Goal: Contribute content: Add original content to the website for others to see

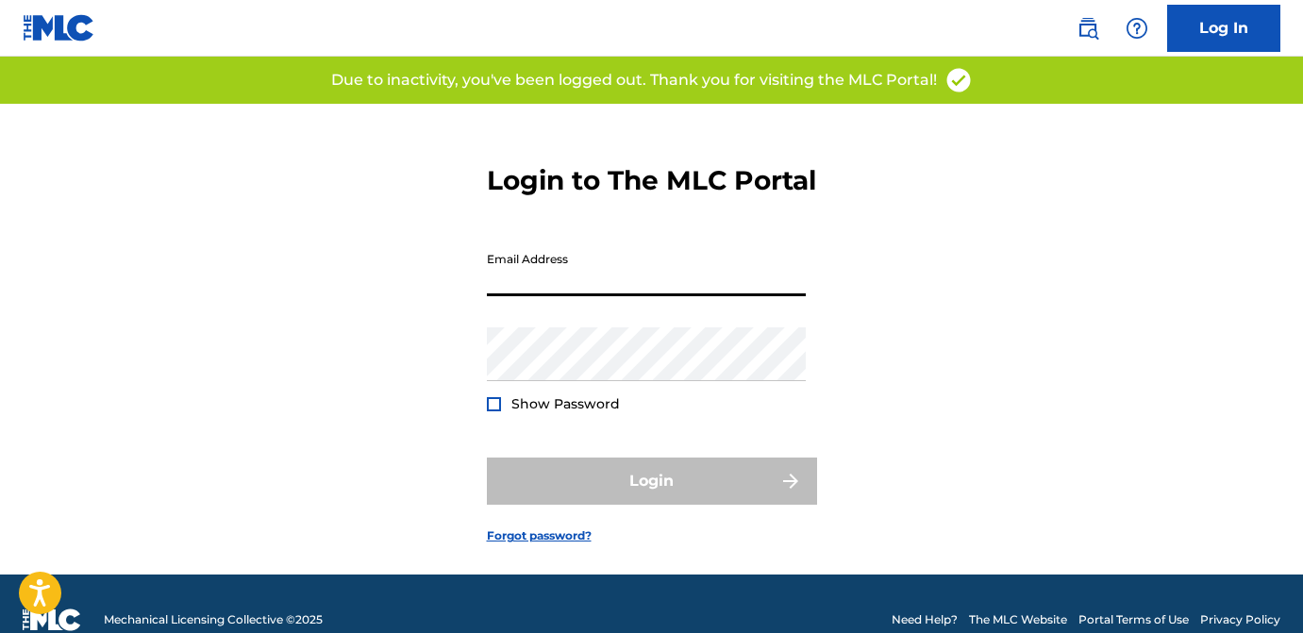
click at [573, 296] on input "Email Address" at bounding box center [646, 270] width 319 height 54
click at [620, 327] on div "Email Address" at bounding box center [646, 285] width 319 height 85
click at [583, 296] on input "Email Address" at bounding box center [646, 270] width 319 height 54
type input "[EMAIL_ADDRESS][DOMAIN_NAME]"
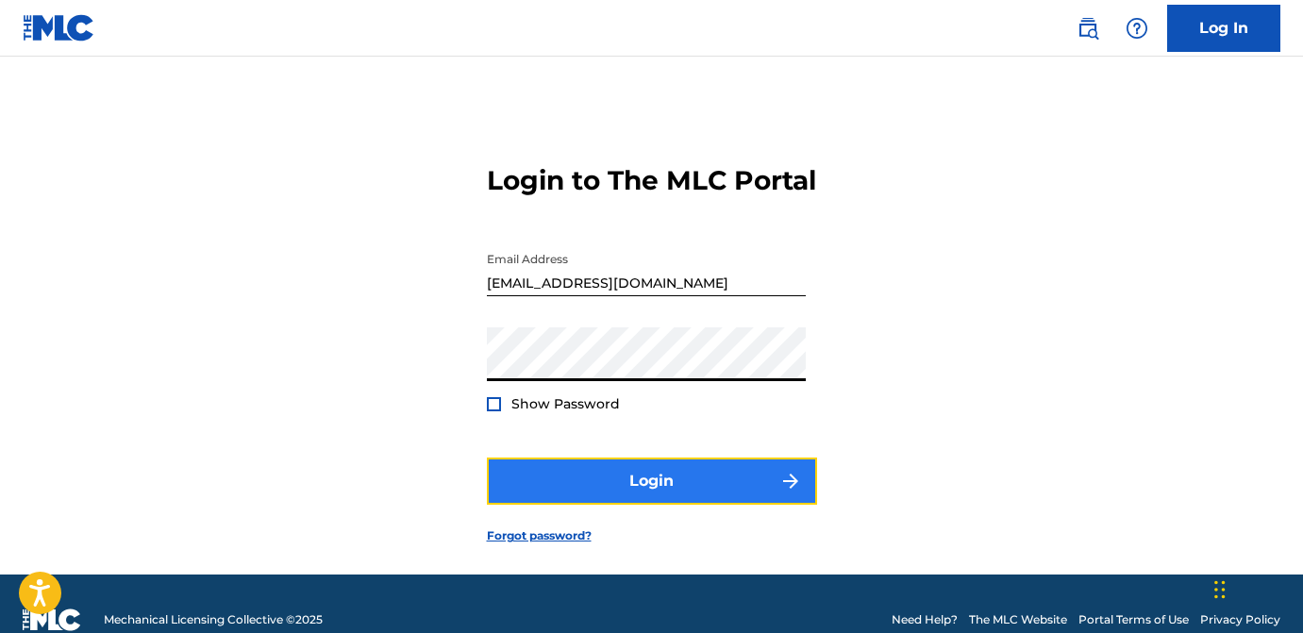
click at [641, 505] on button "Login" at bounding box center [652, 481] width 330 height 47
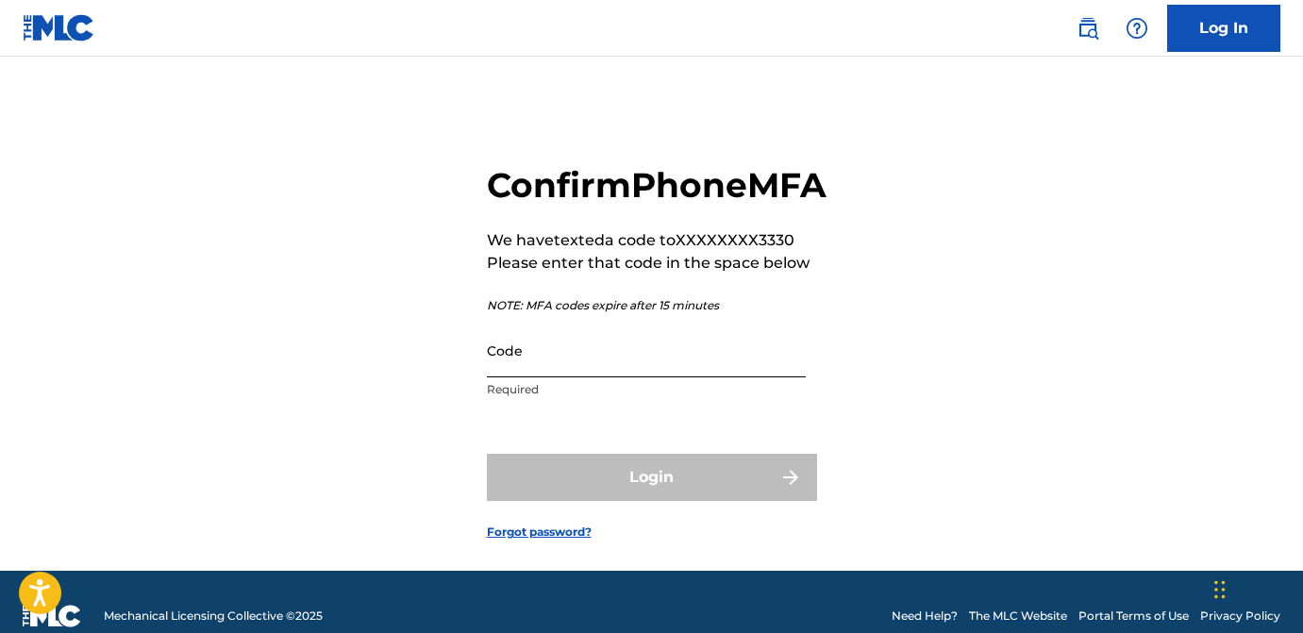
click at [665, 377] on input "Code" at bounding box center [646, 351] width 319 height 54
paste input "973361"
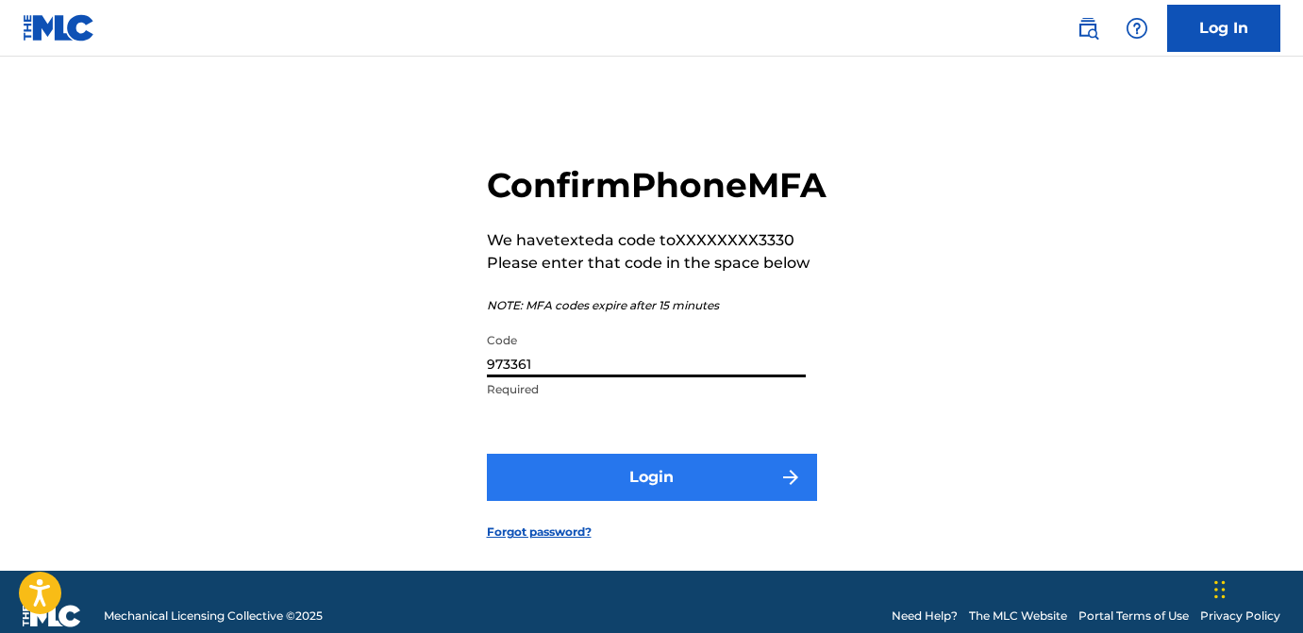
type input "973361"
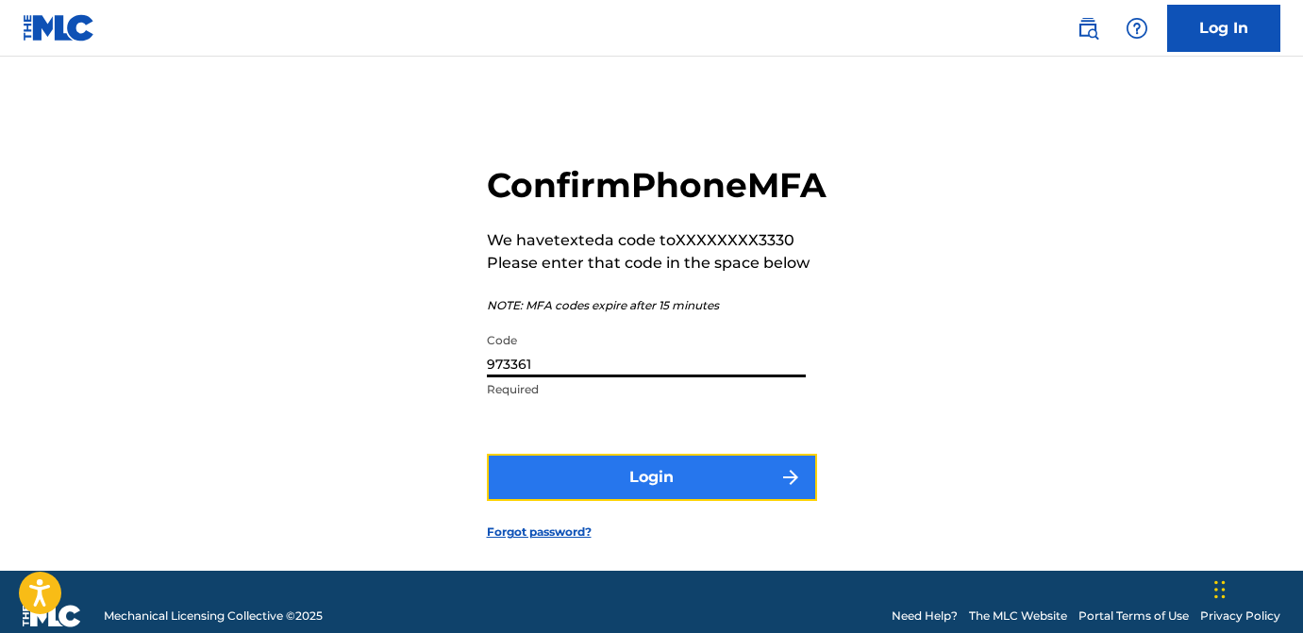
click at [659, 501] on button "Login" at bounding box center [652, 477] width 330 height 47
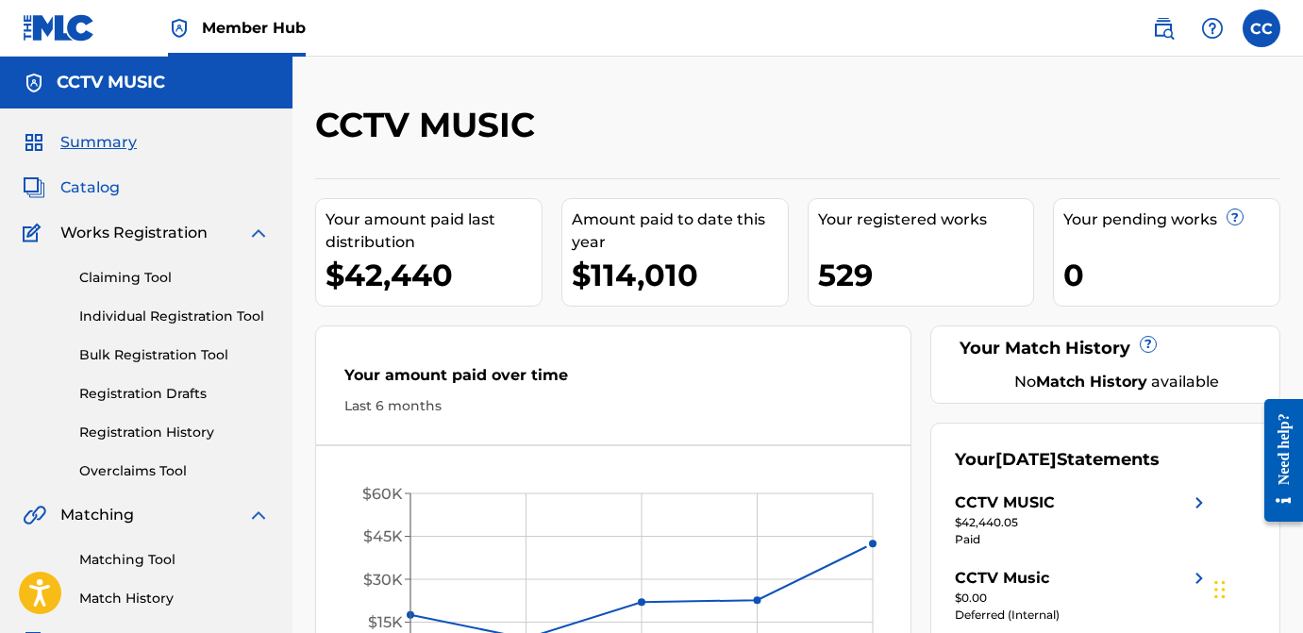
click at [105, 187] on span "Catalog" at bounding box center [89, 187] width 59 height 23
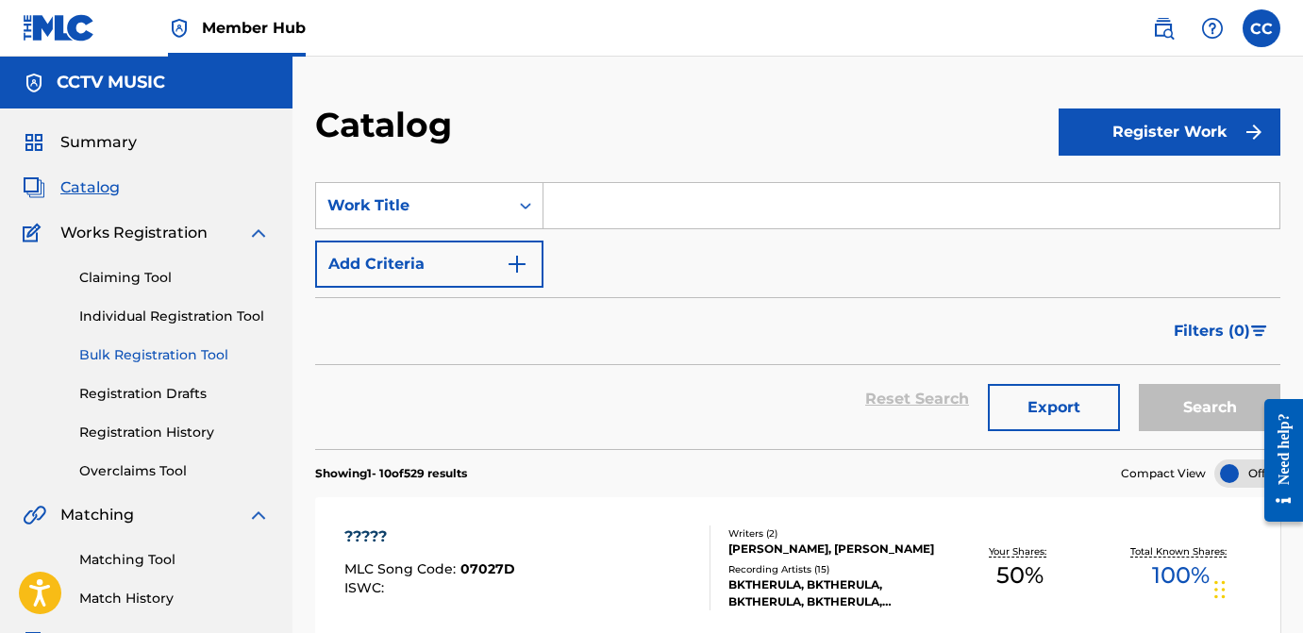
click at [125, 363] on link "Bulk Registration Tool" at bounding box center [174, 355] width 191 height 20
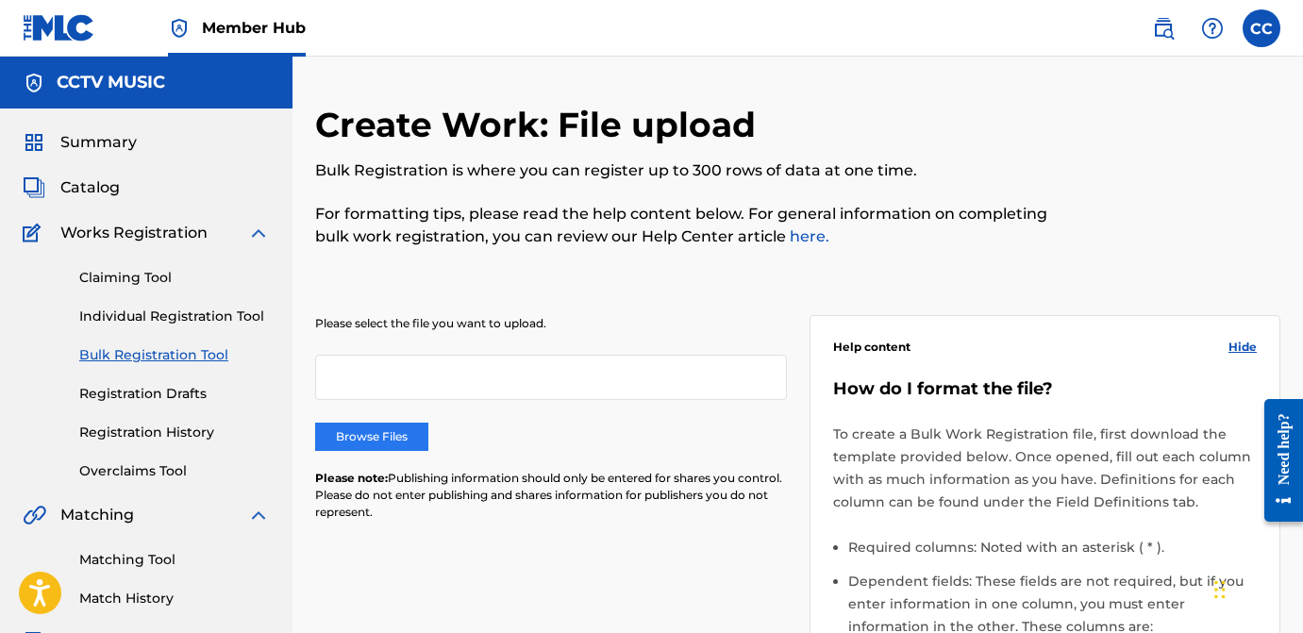
click at [395, 434] on label "Browse Files" at bounding box center [371, 437] width 113 height 28
click at [0, 0] on input "Browse Files" at bounding box center [0, 0] width 0 height 0
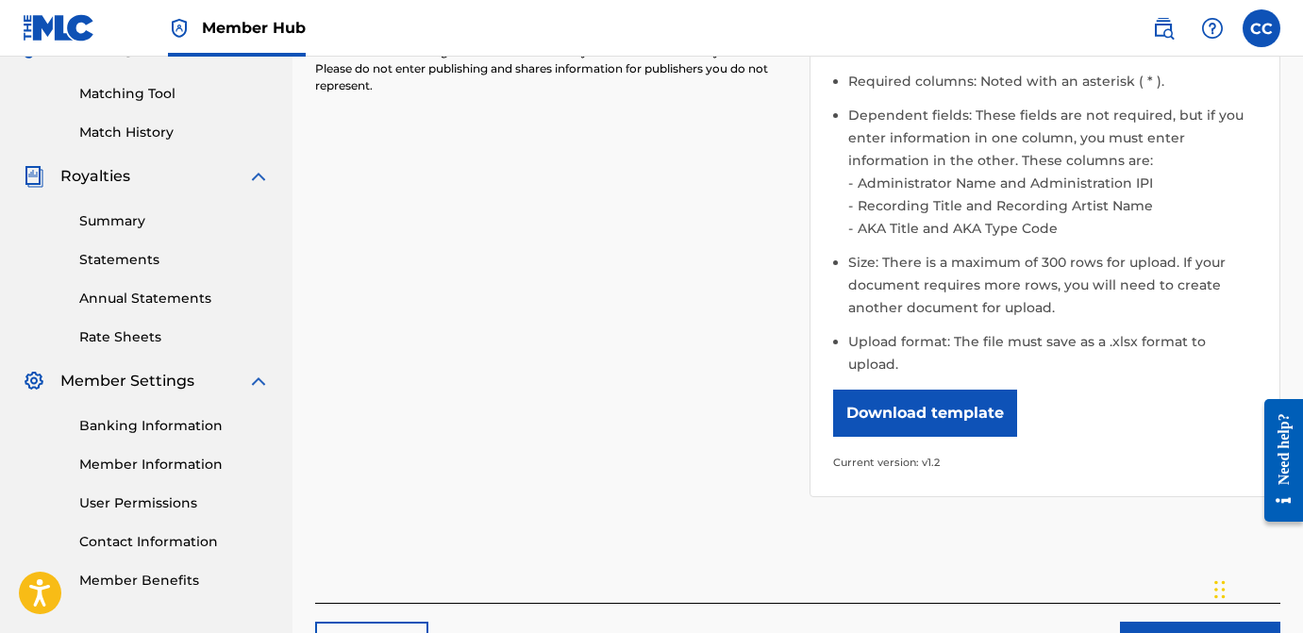
scroll to position [588, 0]
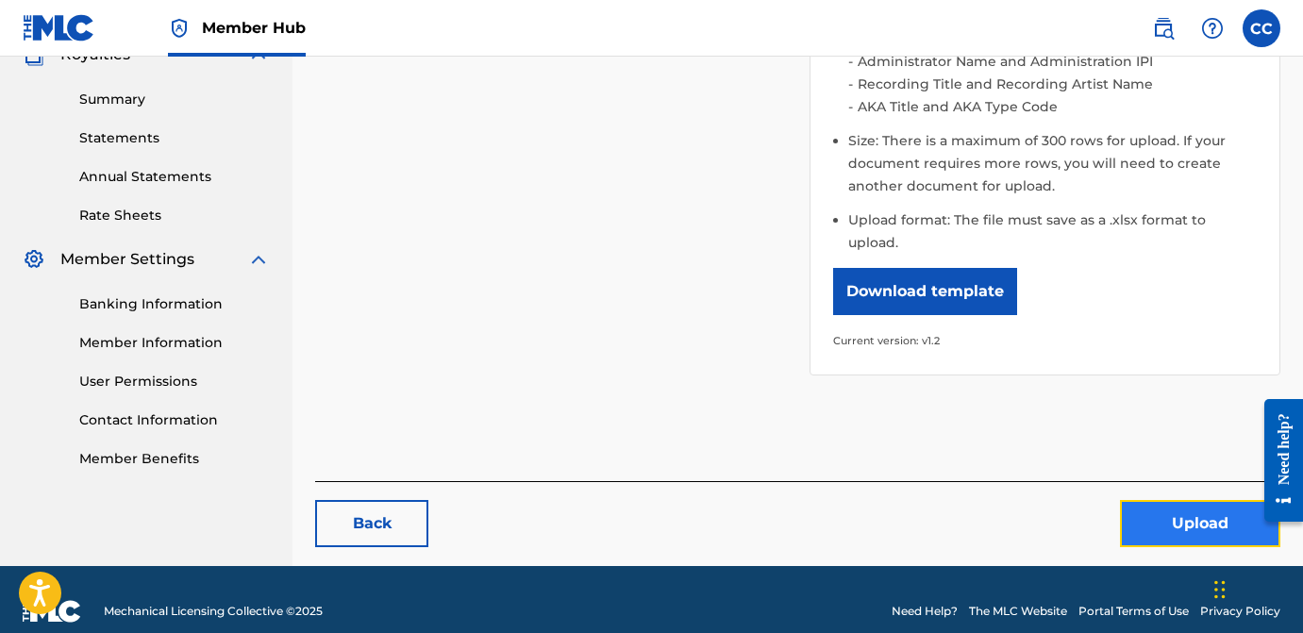
click at [1151, 500] on button "Upload" at bounding box center [1200, 523] width 160 height 47
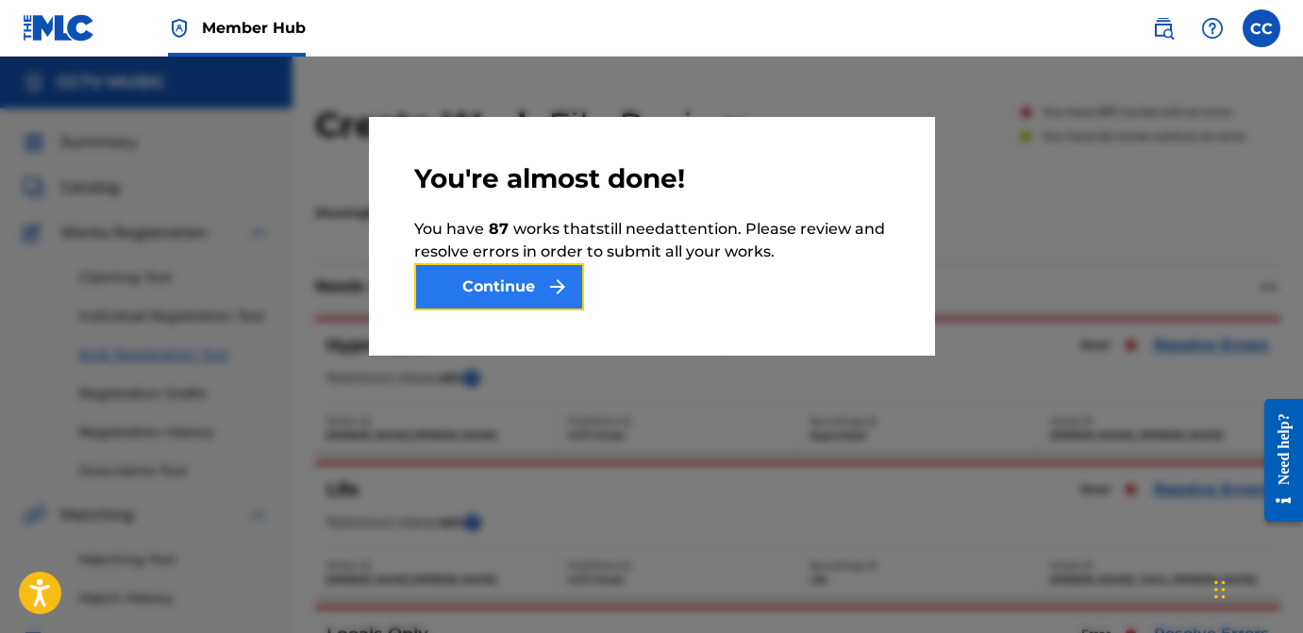
click at [564, 279] on img "submit" at bounding box center [557, 287] width 23 height 23
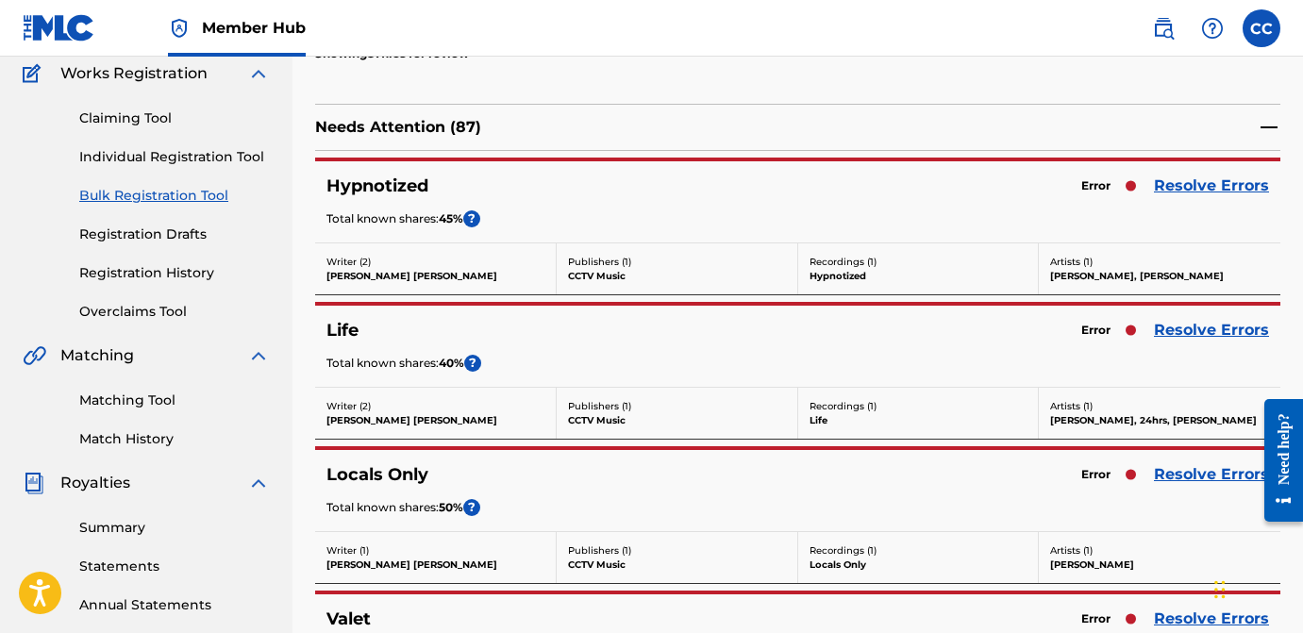
scroll to position [160, 0]
click at [1225, 177] on link "Resolve Errors" at bounding box center [1211, 185] width 115 height 23
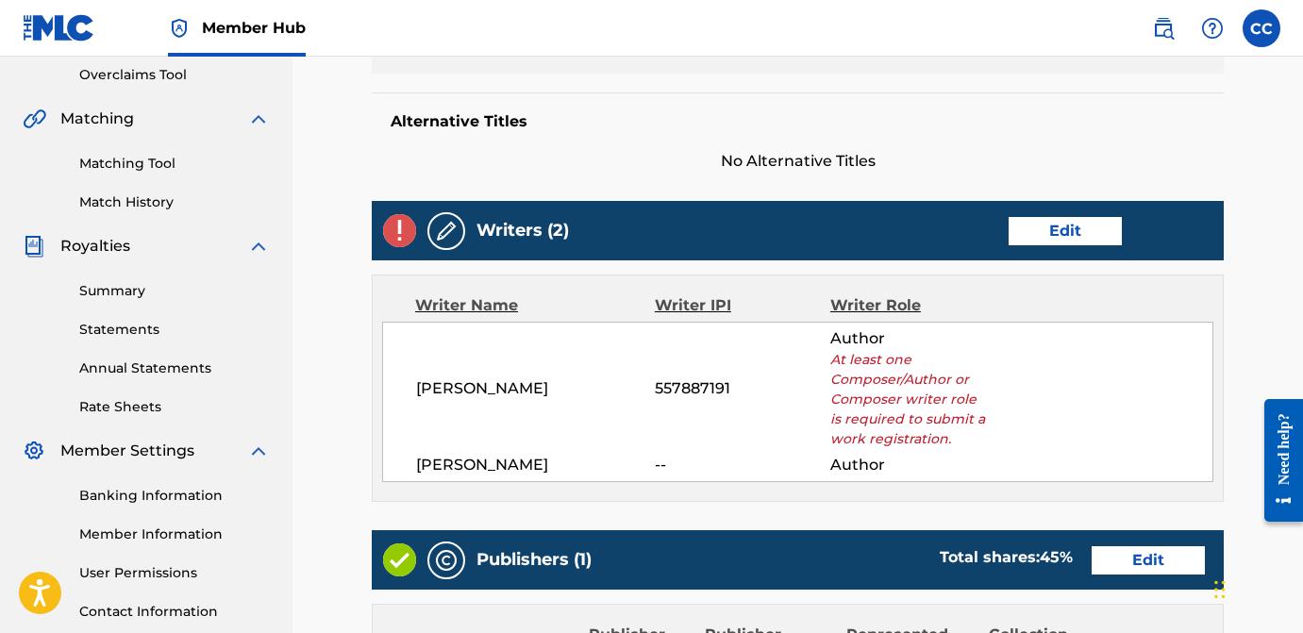
scroll to position [398, 0]
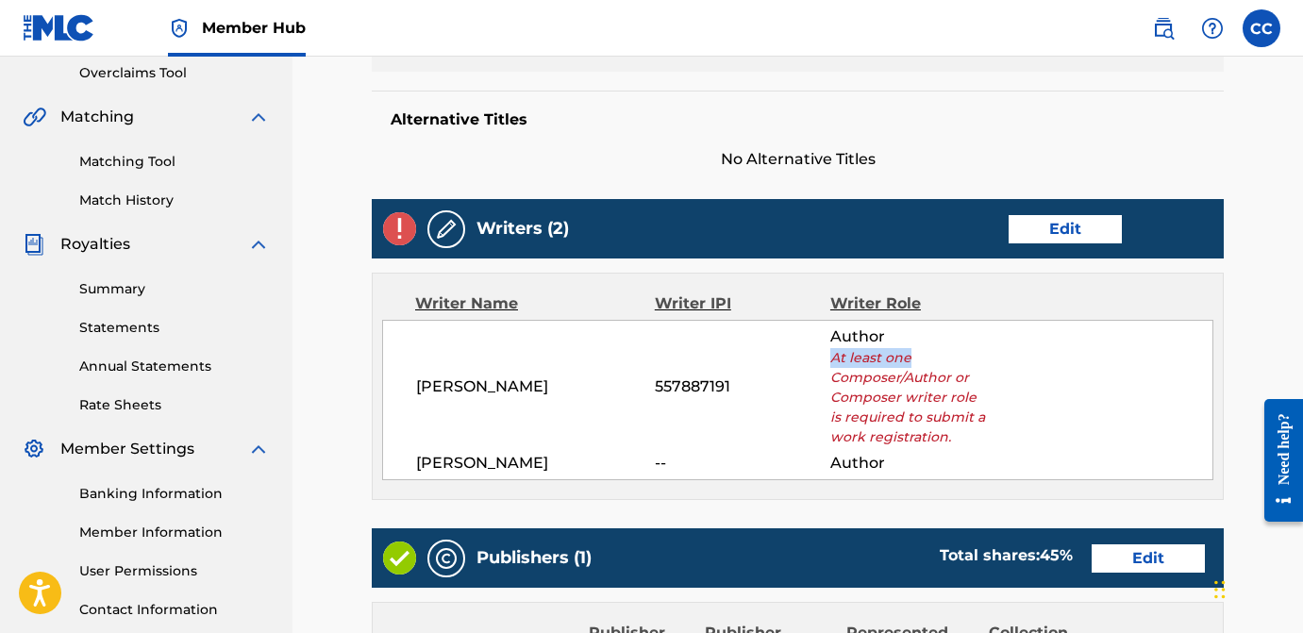
drag, startPoint x: 906, startPoint y: 347, endPoint x: 906, endPoint y: 365, distance: 17.9
click at [906, 365] on div "Author At least one Composer/Author or Composer writer role is required to subm…" at bounding box center [909, 387] width 159 height 122
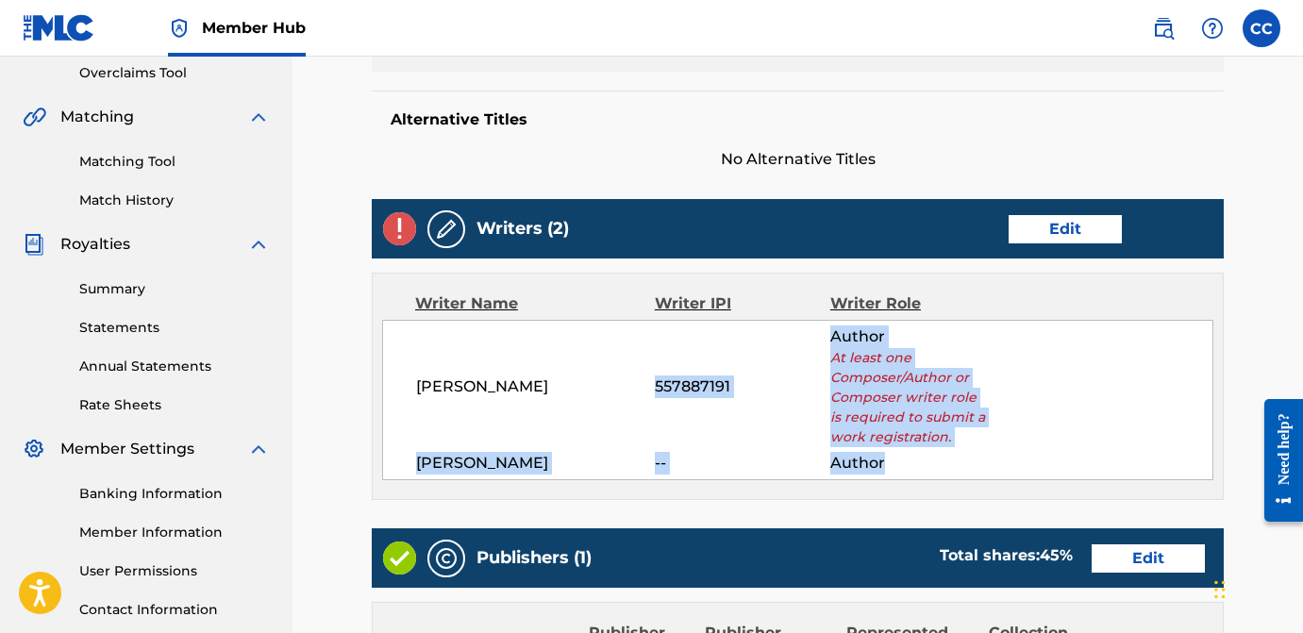
drag, startPoint x: 803, startPoint y: 348, endPoint x: 919, endPoint y: 452, distance: 155.7
click at [919, 452] on div "[PERSON_NAME] 557887191 Author At least one Composer/Author or Composer writer …" at bounding box center [797, 400] width 831 height 160
click at [919, 452] on span "Author" at bounding box center [909, 463] width 159 height 23
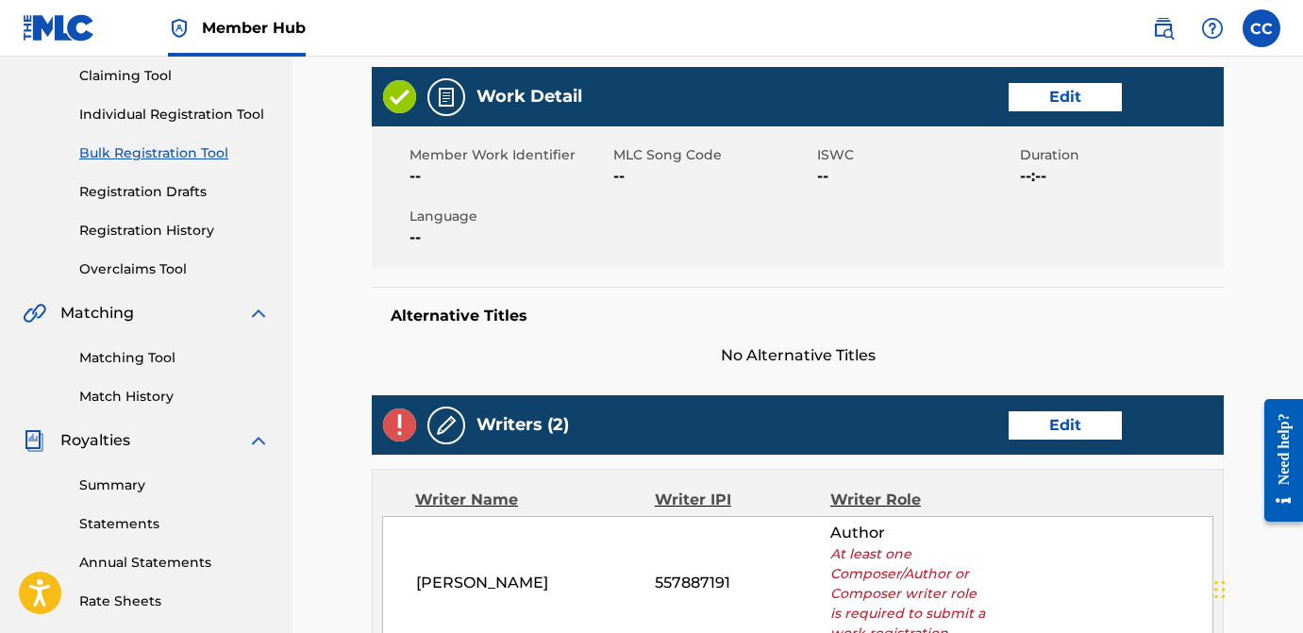
scroll to position [0, 0]
